Goal: Navigation & Orientation: Find specific page/section

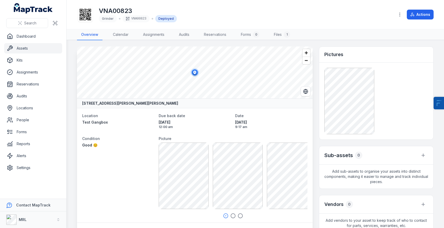
click at [25, 52] on link "Assets" at bounding box center [33, 48] width 58 height 10
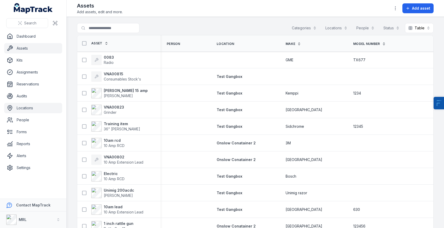
click at [28, 110] on link "Locations" at bounding box center [33, 108] width 58 height 10
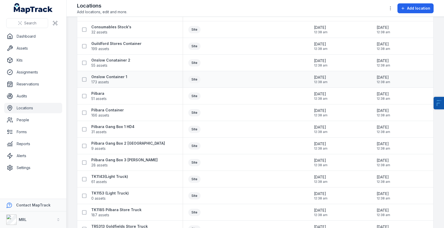
scroll to position [80, 0]
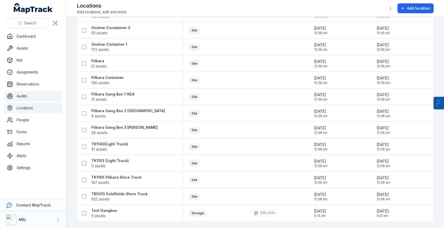
click at [24, 96] on link "Audits" at bounding box center [33, 96] width 58 height 10
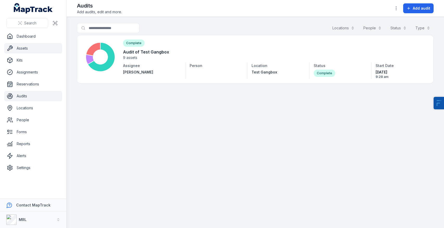
click at [25, 51] on link "Assets" at bounding box center [33, 48] width 58 height 10
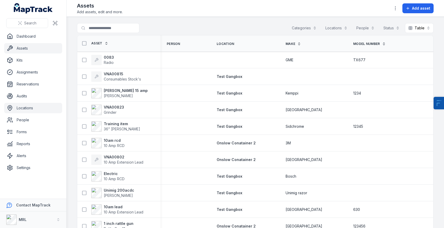
click at [37, 108] on link "Locations" at bounding box center [33, 108] width 58 height 10
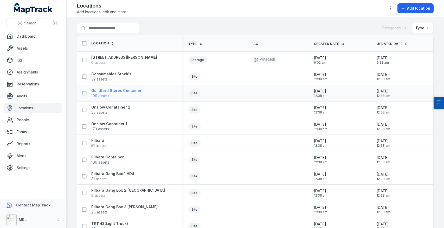
click at [112, 93] on strong "Guildford Stores Container" at bounding box center [116, 90] width 50 height 5
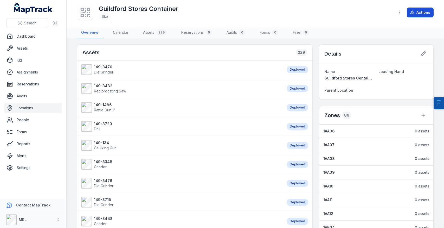
click at [417, 13] on button "Actions" at bounding box center [420, 13] width 27 height 10
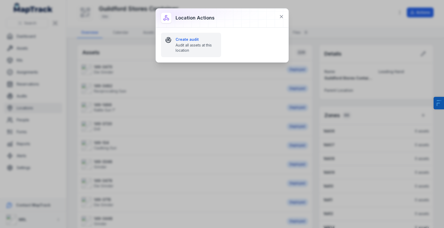
click at [184, 46] on span "Audit all assets at this location" at bounding box center [196, 48] width 41 height 10
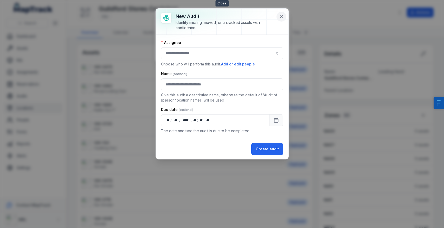
click at [278, 19] on button at bounding box center [282, 17] width 10 height 10
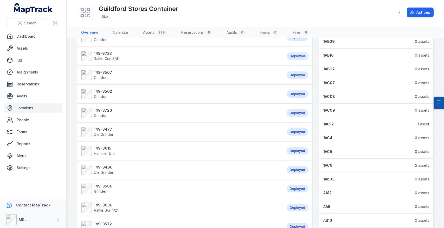
scroll to position [241, 0]
click at [328, 123] on strong "1AC12" at bounding box center [328, 124] width 10 height 5
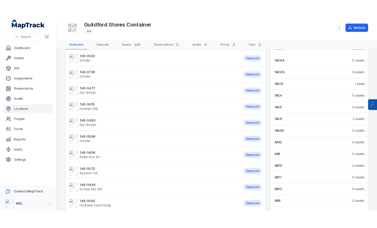
scroll to position [287, 0]
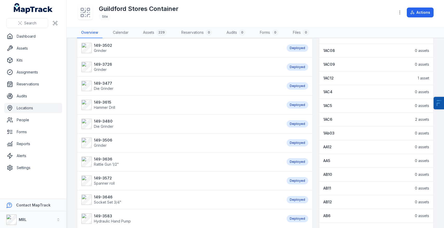
click at [326, 119] on strong "1AC6" at bounding box center [327, 119] width 9 height 5
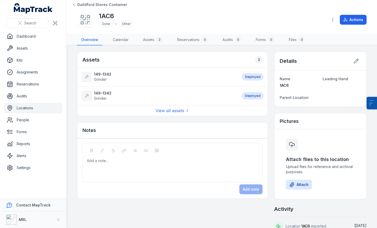
click at [147, 19] on div "1AC6 Zone Other" at bounding box center [200, 19] width 247 height 17
click at [16, 52] on link "Assets" at bounding box center [33, 48] width 58 height 10
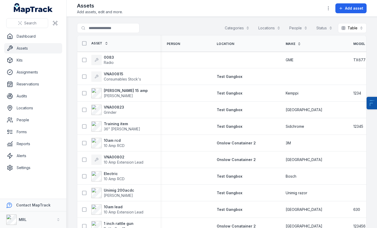
click at [230, 13] on div "Assets Add assets, edit and more. Add asset" at bounding box center [222, 8] width 290 height 12
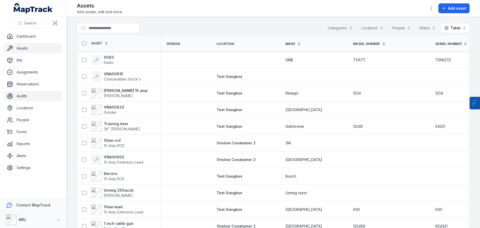
click at [27, 101] on link "Audits" at bounding box center [33, 96] width 58 height 10
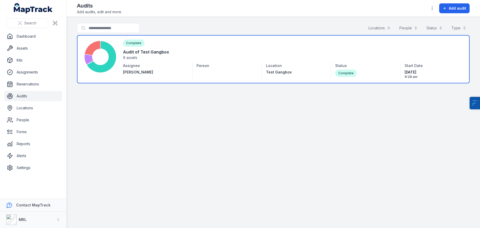
click at [127, 64] on link at bounding box center [273, 59] width 393 height 48
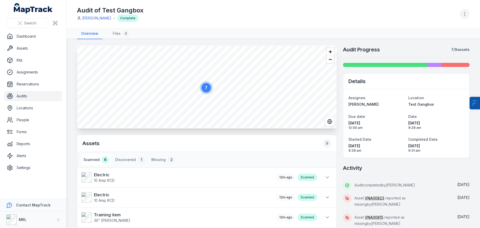
click at [444, 17] on button "button" at bounding box center [465, 14] width 10 height 10
click at [355, 5] on div "Audit of Test Gangbox [PERSON_NAME] Complete" at bounding box center [273, 14] width 393 height 24
click at [31, 49] on link "Assets" at bounding box center [33, 48] width 58 height 10
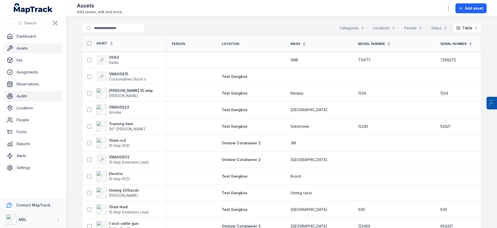
click at [29, 94] on link "Audits" at bounding box center [33, 96] width 58 height 10
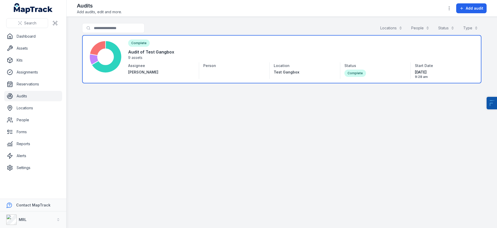
click at [229, 49] on link at bounding box center [282, 59] width 400 height 48
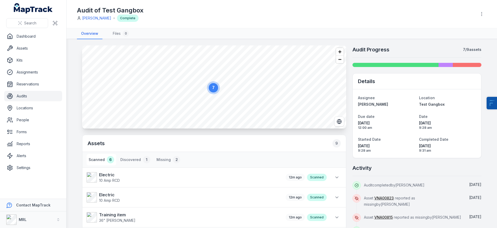
click at [218, 31] on nav "Overview Files 0" at bounding box center [282, 33] width 410 height 11
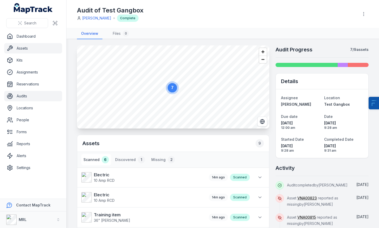
click at [38, 48] on link "Assets" at bounding box center [33, 48] width 58 height 10
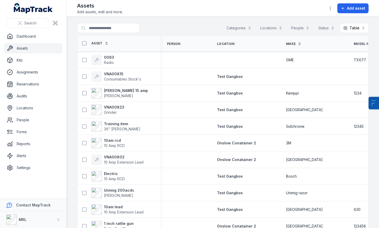
click at [263, 14] on div "Assets Add assets, edit and more. Add asset" at bounding box center [222, 8] width 291 height 12
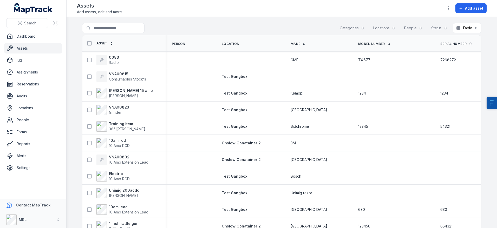
click at [26, 47] on link "Assets" at bounding box center [33, 48] width 58 height 10
click at [386, 29] on button "Locations" at bounding box center [384, 28] width 29 height 10
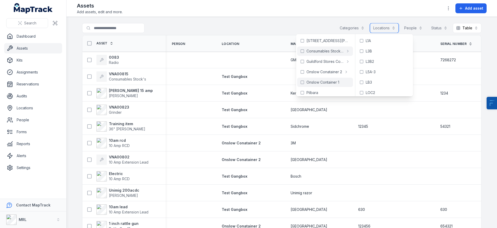
scroll to position [97, 0]
click at [319, 92] on span "Test Gangbox" at bounding box center [319, 89] width 24 height 5
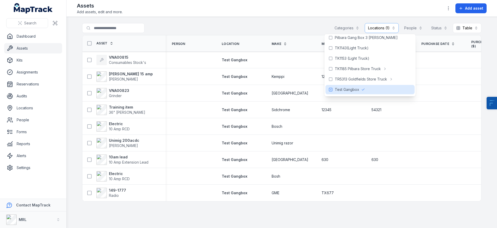
click at [297, 29] on div "**********" at bounding box center [282, 29] width 400 height 12
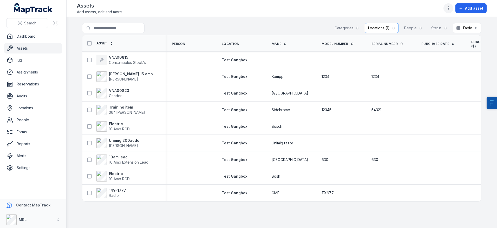
click at [444, 12] on button "button" at bounding box center [449, 8] width 10 height 10
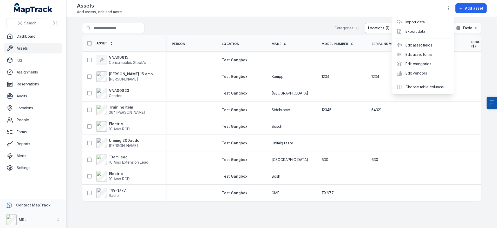
click at [302, 25] on div "**********" at bounding box center [282, 114] width 431 height 228
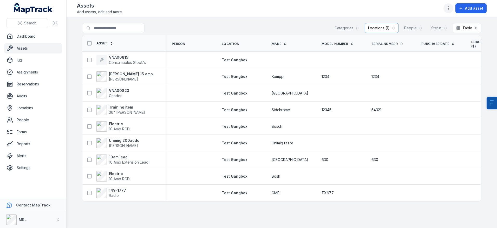
click at [444, 6] on icon "button" at bounding box center [448, 8] width 5 height 5
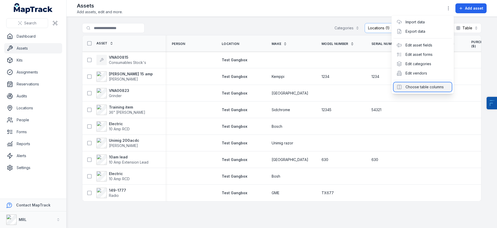
click at [436, 88] on div "Choose table columns" at bounding box center [423, 86] width 58 height 9
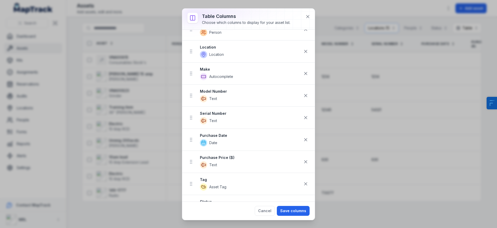
scroll to position [46, 0]
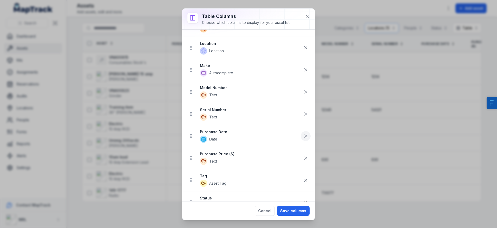
click at [305, 138] on icon at bounding box center [305, 136] width 5 height 5
click at [305, 137] on icon at bounding box center [306, 136] width 3 height 3
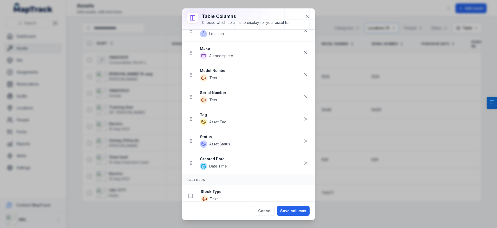
scroll to position [69, 0]
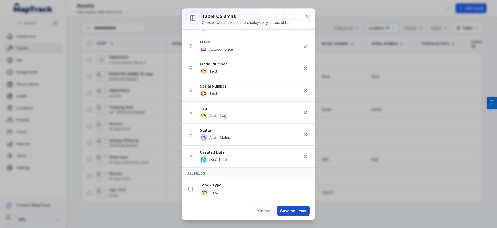
click at [304, 212] on button "Save columns" at bounding box center [293, 211] width 33 height 10
